Goal: Information Seeking & Learning: Learn about a topic

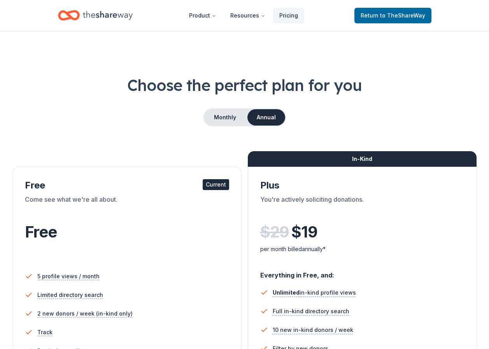
click at [101, 16] on icon "Home" at bounding box center [108, 15] width 50 height 9
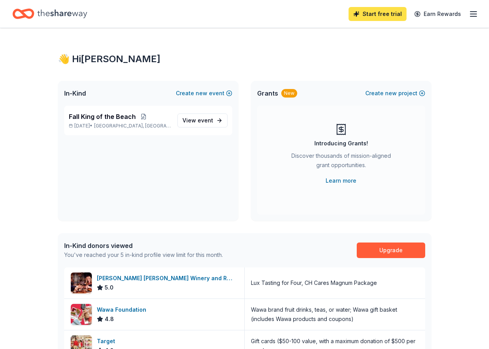
click at [397, 16] on link "Start free trial" at bounding box center [378, 14] width 58 height 14
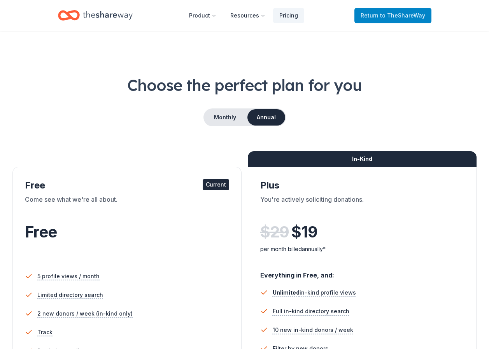
click at [384, 15] on span "to TheShareWay" at bounding box center [402, 15] width 45 height 7
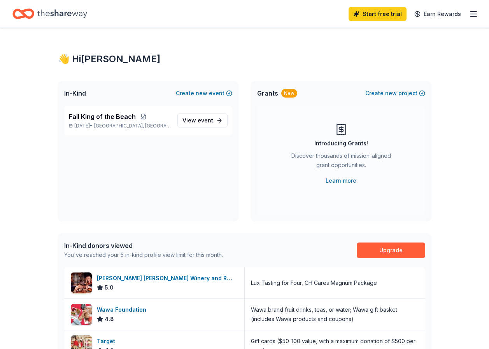
click at [43, 14] on icon "Home" at bounding box center [62, 14] width 50 height 16
click at [31, 18] on icon "Home" at bounding box center [27, 14] width 12 height 8
click at [417, 95] on button "Create new project" at bounding box center [395, 93] width 60 height 9
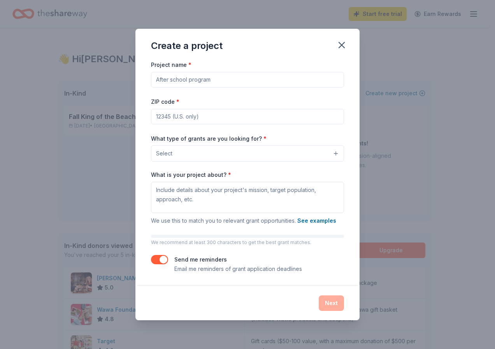
click at [325, 146] on button "Select" at bounding box center [247, 154] width 193 height 16
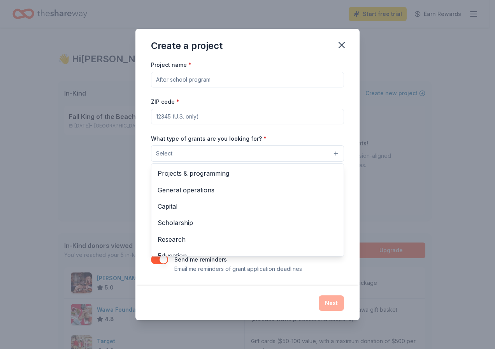
click at [337, 44] on div "Create a project Project name * ZIP code * What type of grants are you looking …" at bounding box center [247, 174] width 224 height 291
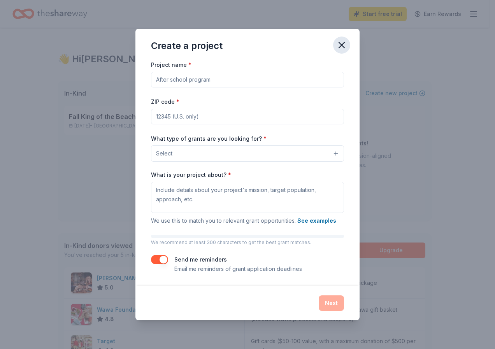
click at [341, 46] on icon "button" at bounding box center [341, 44] width 5 height 5
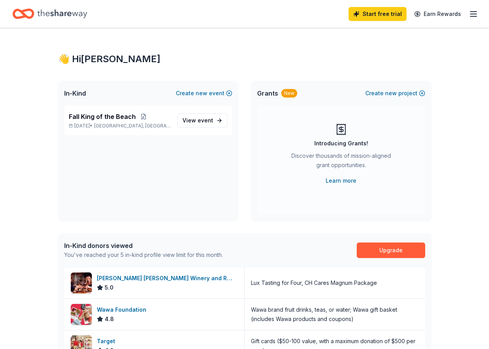
click at [477, 18] on icon "button" at bounding box center [473, 13] width 9 height 9
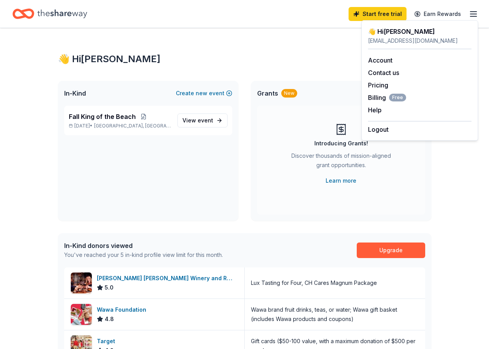
click at [160, 79] on div "👋 Hi Lindsay In-Kind Create new event Fall King of the Beach Nov 05, 2025 • Red…" at bounding box center [245, 301] width 398 height 546
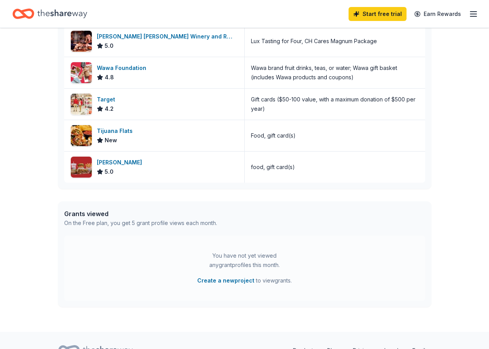
scroll to position [281, 0]
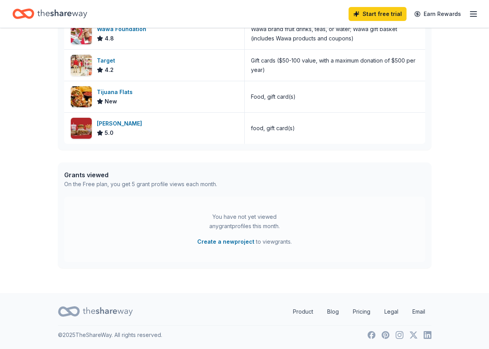
click at [110, 311] on icon at bounding box center [108, 312] width 50 height 16
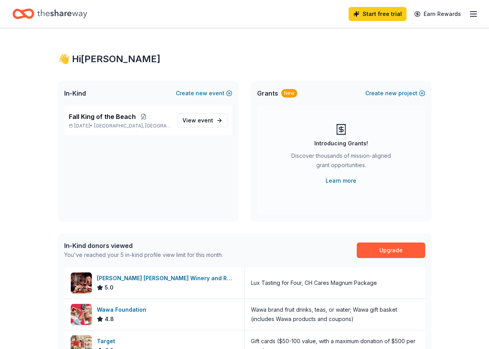
click at [472, 13] on icon "button" at bounding box center [473, 13] width 9 height 9
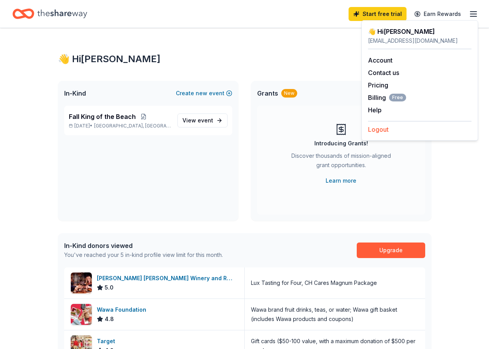
click at [384, 128] on button "Logout" at bounding box center [378, 129] width 21 height 9
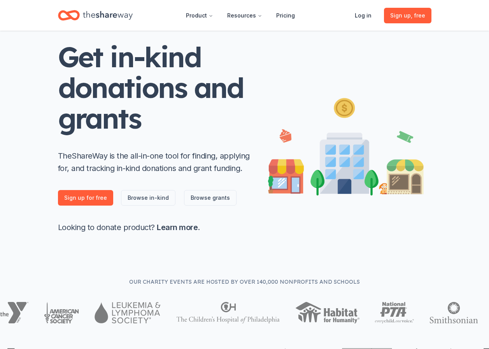
scroll to position [117, 0]
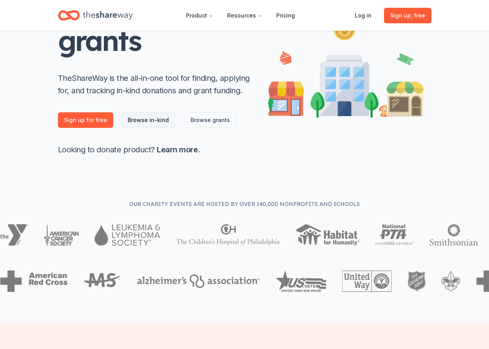
click at [128, 118] on link "Browse in-kind" at bounding box center [148, 120] width 54 height 16
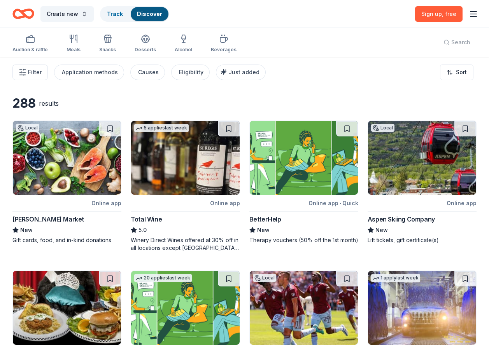
click at [460, 47] on div "Search" at bounding box center [456, 42] width 39 height 29
click at [455, 45] on div "Search" at bounding box center [456, 42] width 39 height 29
click at [20, 75] on icon "button" at bounding box center [23, 72] width 8 height 8
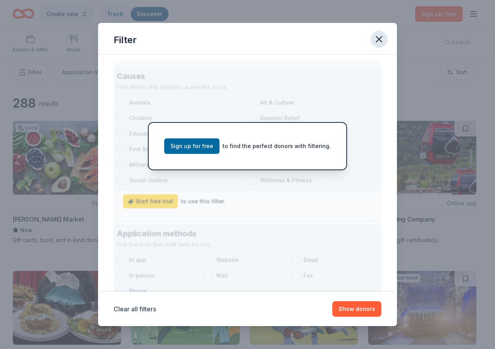
click at [381, 41] on icon "button" at bounding box center [378, 39] width 5 height 5
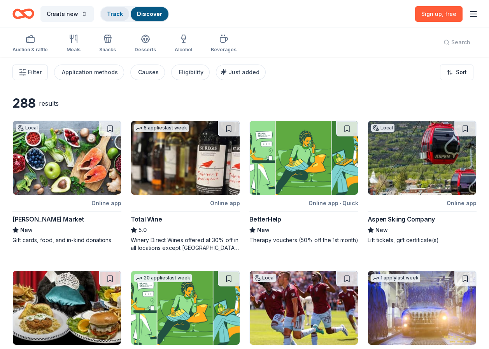
click at [114, 19] on div "Track" at bounding box center [115, 14] width 28 height 14
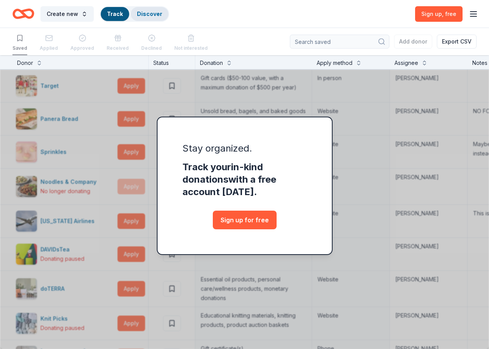
click at [137, 16] on link "Discover" at bounding box center [149, 14] width 25 height 7
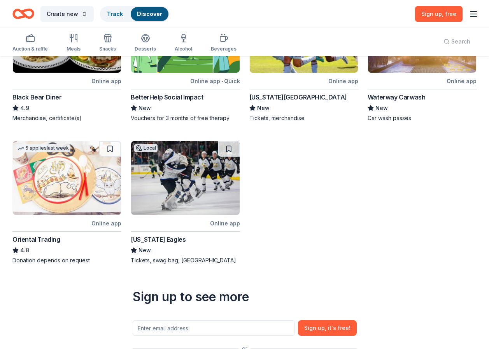
scroll to position [406, 0]
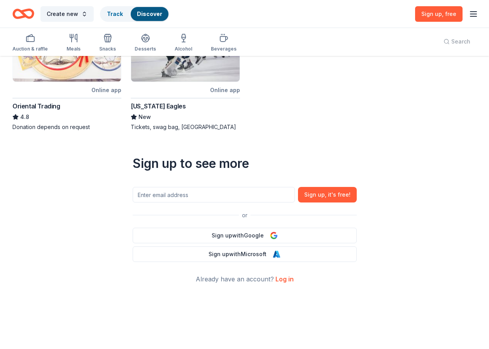
click at [464, 10] on div "Sign up , free" at bounding box center [446, 14] width 63 height 18
click at [472, 13] on icon "button" at bounding box center [473, 13] width 9 height 9
click at [373, 75] on button "Log in" at bounding box center [377, 75] width 18 height 9
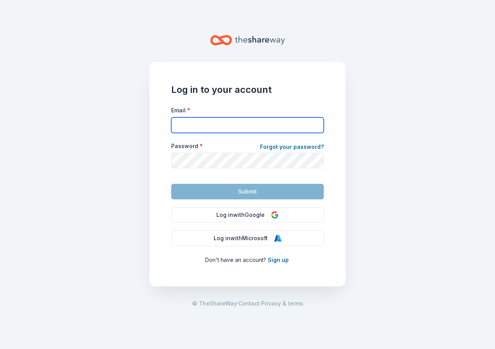
click at [256, 121] on input "Email *" at bounding box center [247, 125] width 153 height 16
type input "[EMAIL_ADDRESS][DOMAIN_NAME]"
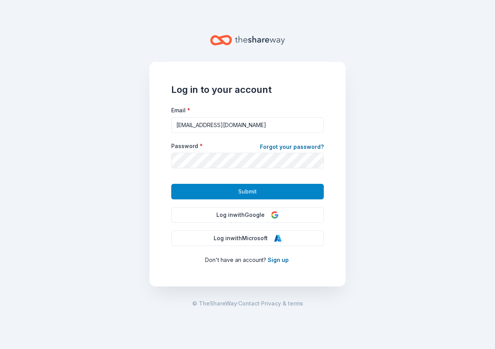
click at [272, 193] on button "Submit" at bounding box center [247, 192] width 153 height 16
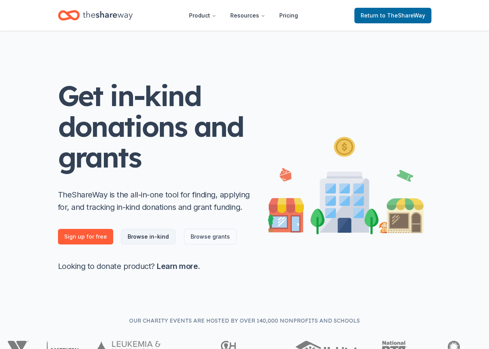
click at [153, 235] on link "Browse in-kind" at bounding box center [148, 237] width 54 height 16
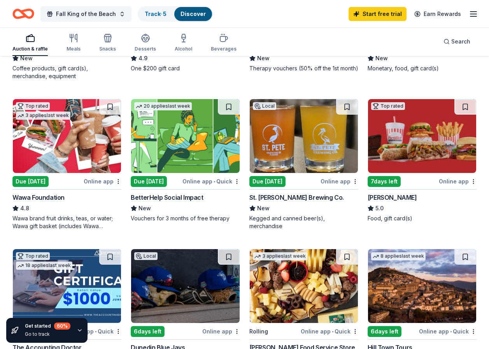
scroll to position [233, 0]
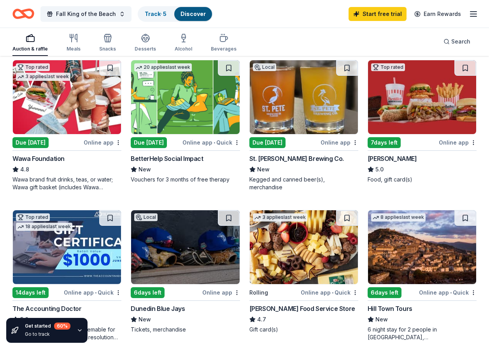
click at [288, 107] on img at bounding box center [304, 97] width 108 height 74
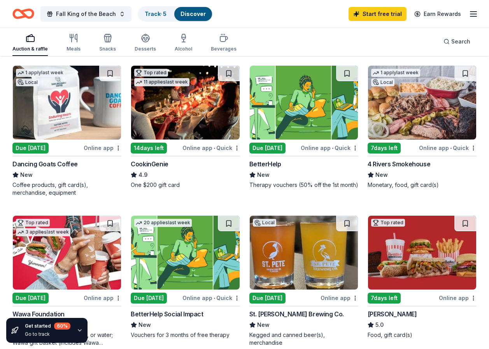
scroll to position [0, 0]
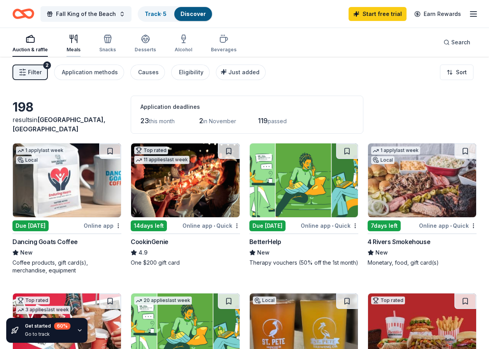
click at [70, 44] on div "Meals" at bounding box center [74, 43] width 14 height 19
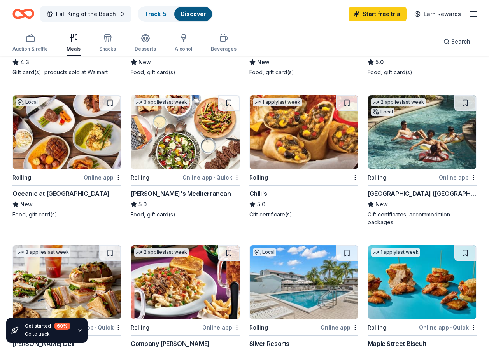
scroll to position [522, 0]
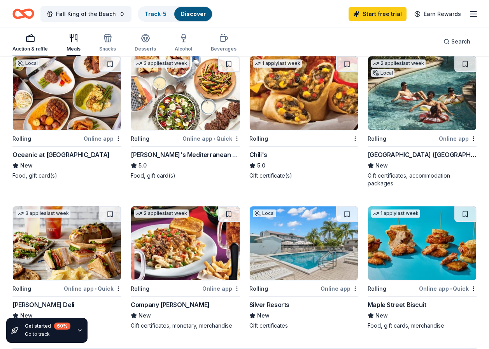
click at [34, 49] on div "Auction & raffle" at bounding box center [29, 49] width 35 height 6
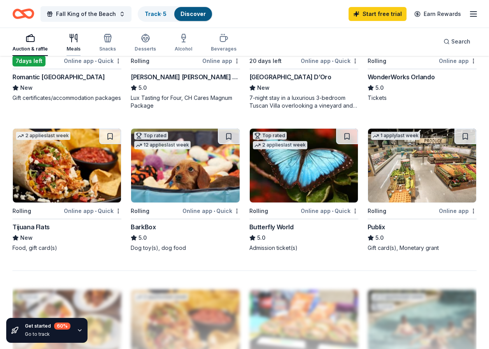
scroll to position [577, 0]
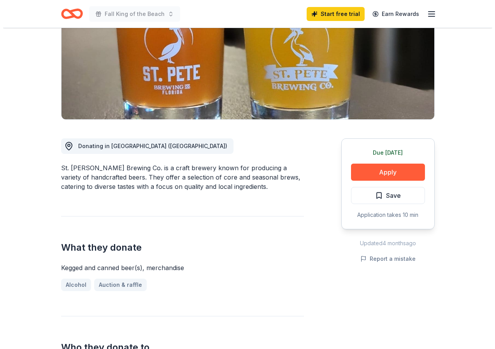
scroll to position [195, 0]
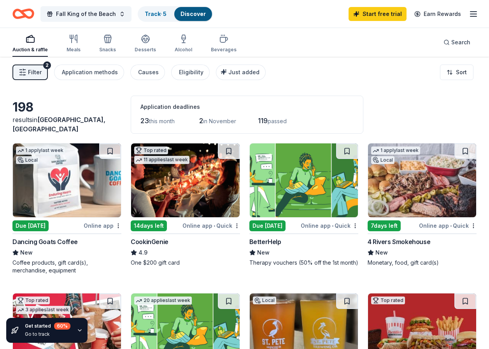
click at [25, 70] on line "button" at bounding box center [24, 70] width 2 height 0
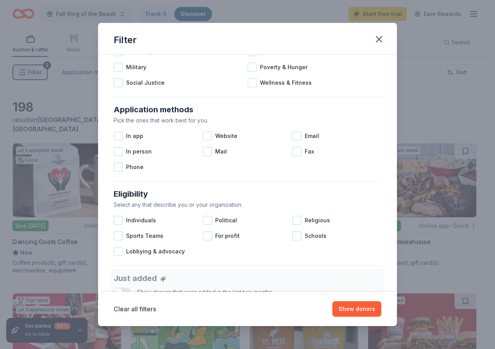
scroll to position [56, 0]
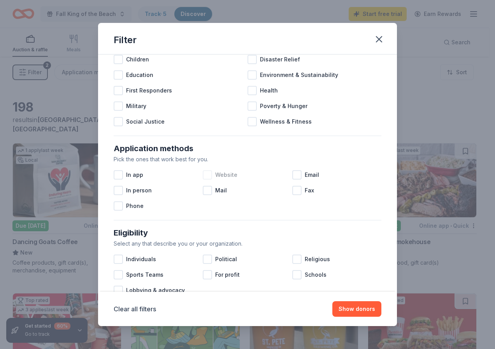
click at [212, 174] on div "Website" at bounding box center [247, 175] width 89 height 16
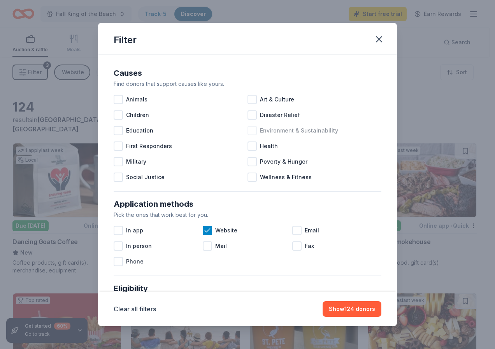
click at [252, 130] on div at bounding box center [251, 130] width 9 height 9
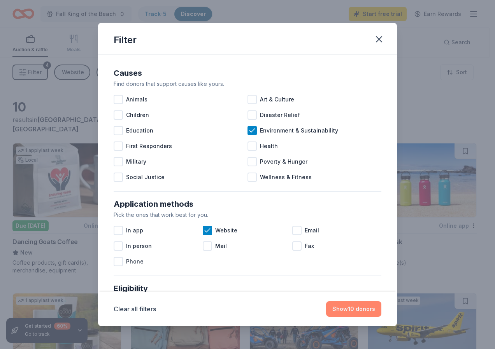
click at [359, 305] on button "Show 10 donors" at bounding box center [353, 310] width 55 height 16
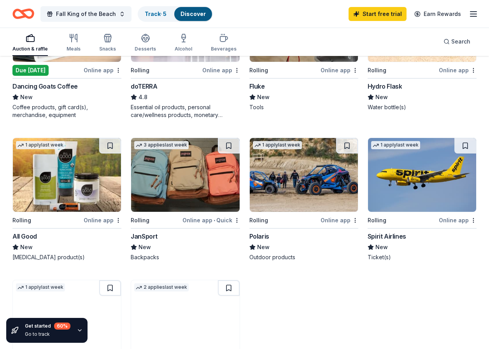
scroll to position [195, 0]
